Goal: Transaction & Acquisition: Purchase product/service

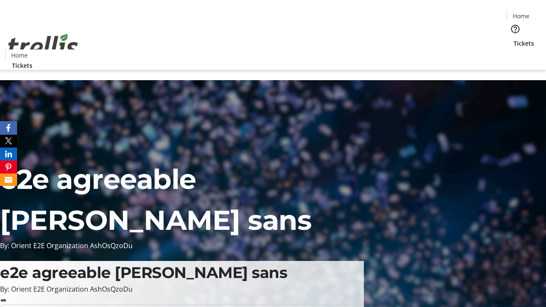
click at [514, 39] on span "Tickets" at bounding box center [524, 43] width 20 height 9
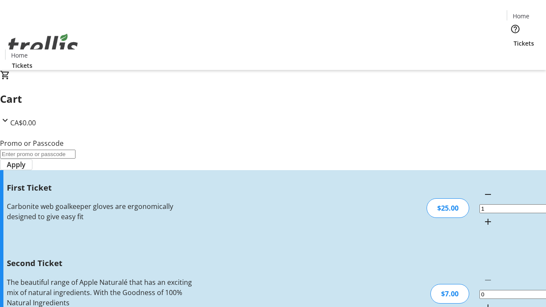
click at [483, 302] on mat-icon "Increment by one" at bounding box center [488, 307] width 10 height 10
type input "2"
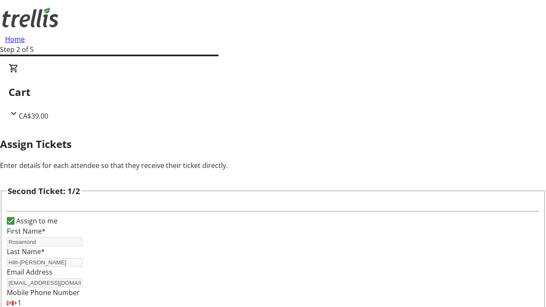
scroll to position [139, 0]
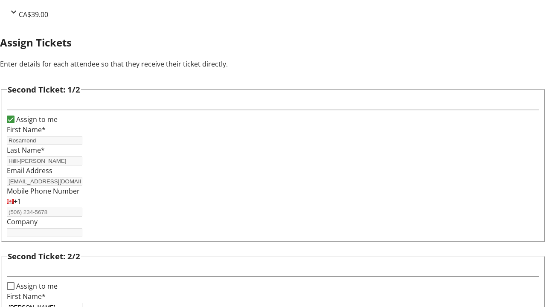
type input "[PERSON_NAME]"
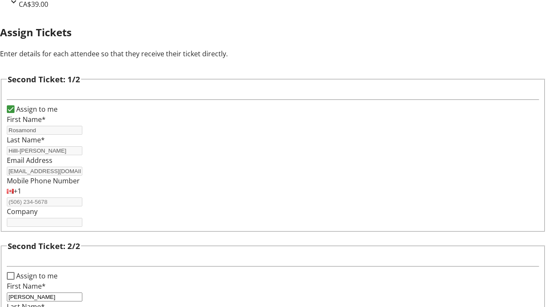
type input "[PERSON_NAME]"
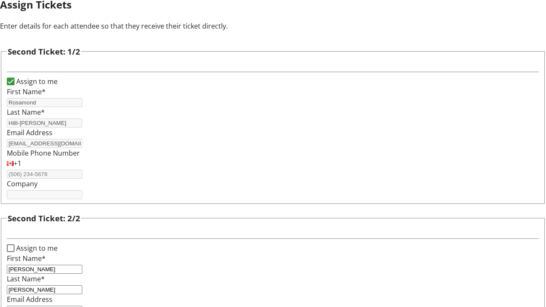
type input "[PERSON_NAME][EMAIL_ADDRESS][DOMAIN_NAME]"
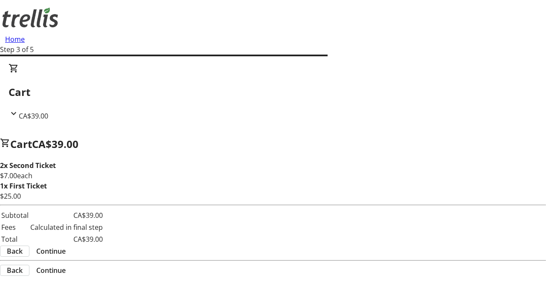
click at [23, 252] on span "Back" at bounding box center [15, 251] width 16 height 10
